Goal: Task Accomplishment & Management: Use online tool/utility

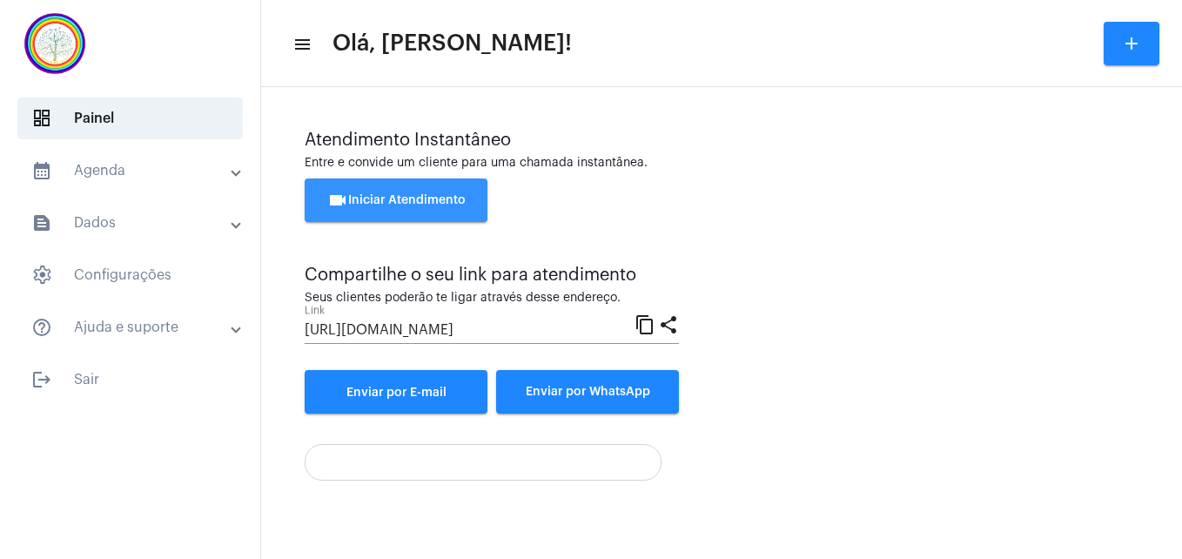
click at [441, 206] on button "videocam Iniciar Atendimento" at bounding box center [396, 200] width 183 height 44
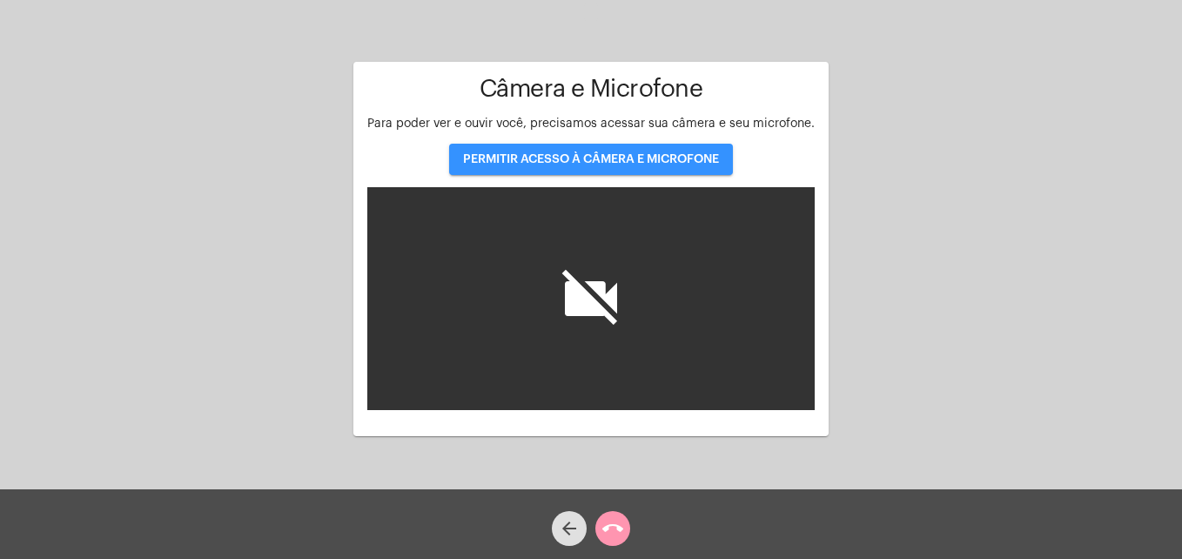
click at [605, 167] on button "PERMITIR ACESSO À CÂMERA E MICROFONE" at bounding box center [591, 159] width 284 height 31
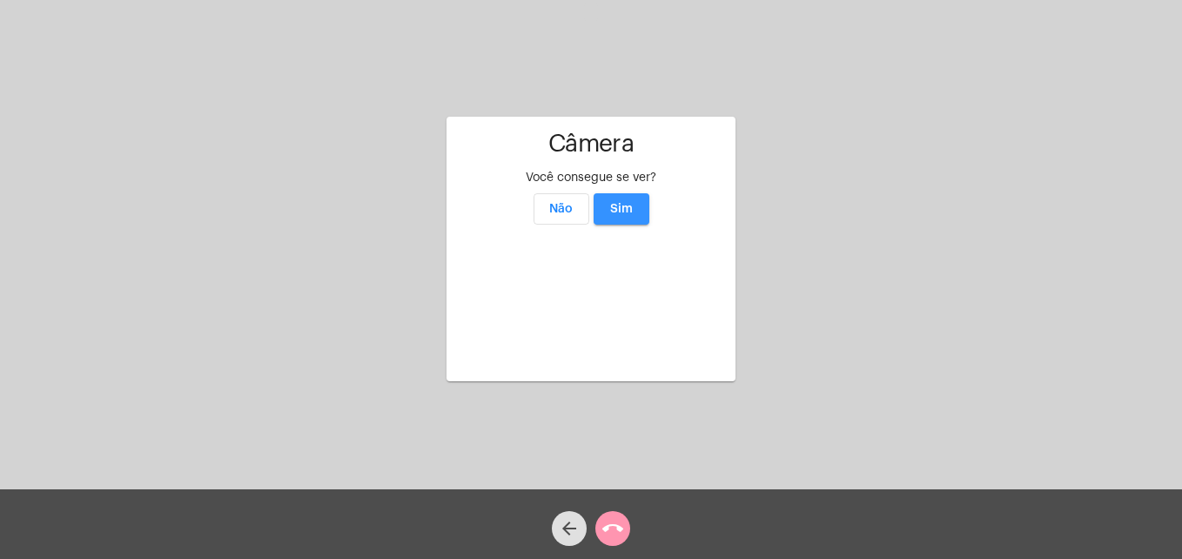
click at [627, 193] on button "Sim" at bounding box center [622, 208] width 56 height 31
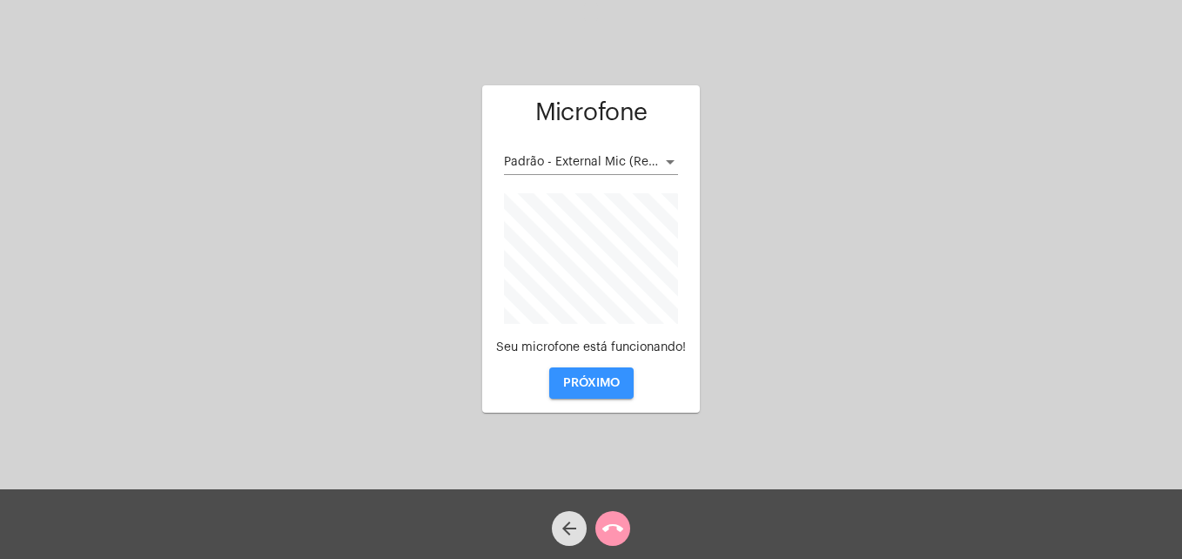
click at [609, 391] on button "PRÓXIMO" at bounding box center [591, 382] width 84 height 31
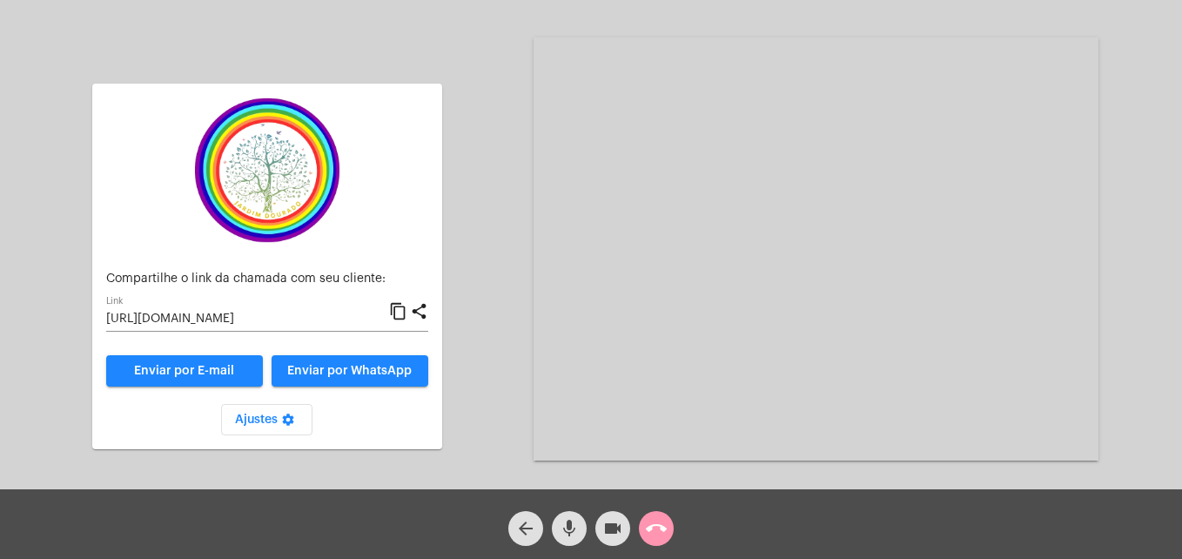
click at [400, 315] on mat-icon "content_copy" at bounding box center [398, 311] width 18 height 21
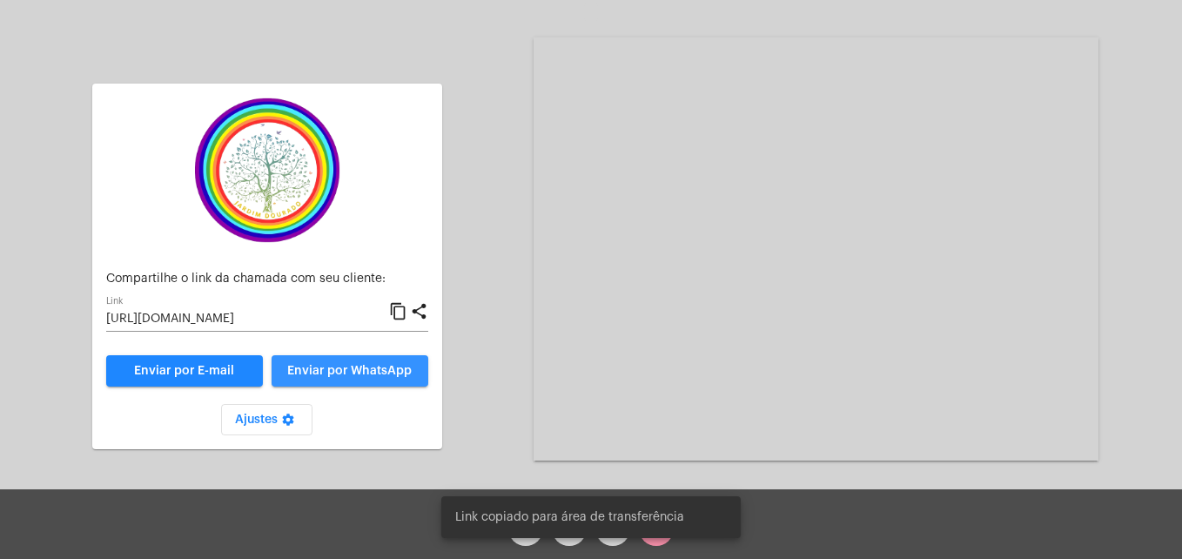
click at [380, 370] on span "Enviar por WhatsApp" at bounding box center [349, 371] width 124 height 12
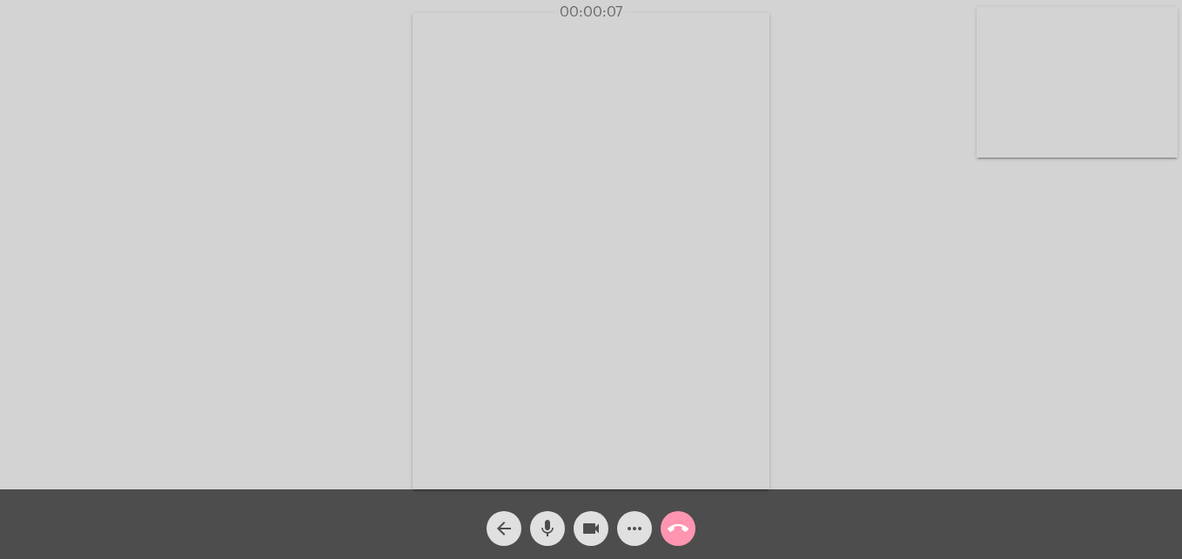
click at [991, 137] on video at bounding box center [1077, 82] width 201 height 151
click at [455, 427] on video at bounding box center [749, 249] width 635 height 476
